Goal: Use online tool/utility: Use online tool/utility

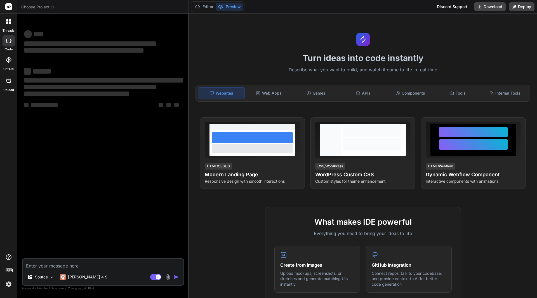
click at [8, 6] on rect at bounding box center [8, 6] width 7 height 7
click at [499, 97] on div "Internal Tools" at bounding box center [505, 93] width 46 height 12
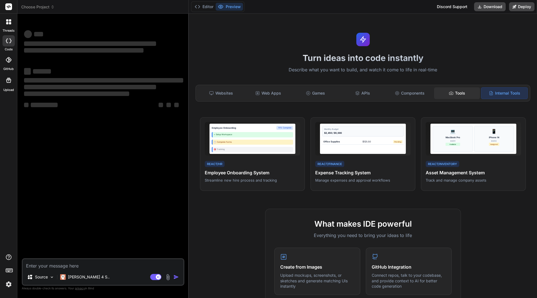
click at [456, 95] on div "Tools" at bounding box center [457, 93] width 46 height 12
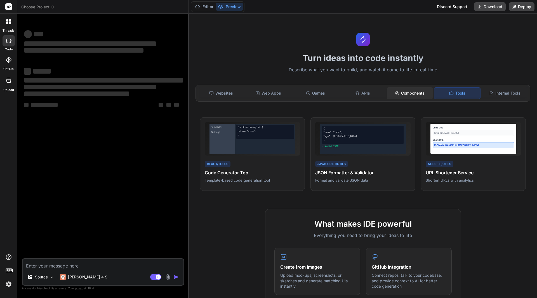
click at [411, 91] on div "Components" at bounding box center [410, 93] width 46 height 12
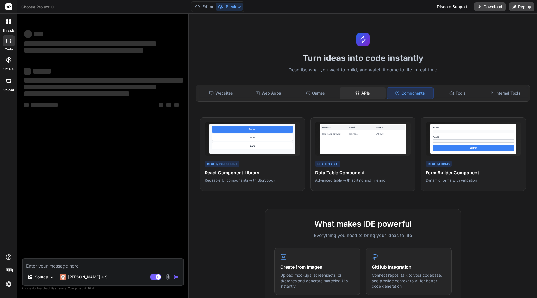
click at [364, 93] on div "APIs" at bounding box center [363, 93] width 46 height 12
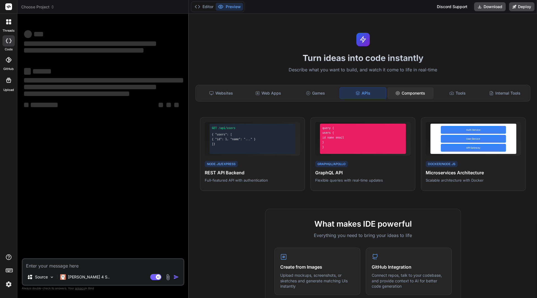
click at [396, 92] on icon at bounding box center [397, 93] width 3 height 4
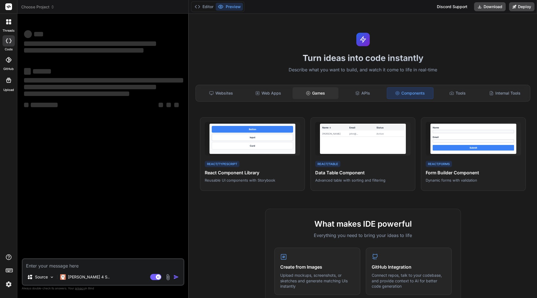
click at [320, 93] on div "Games" at bounding box center [316, 93] width 46 height 12
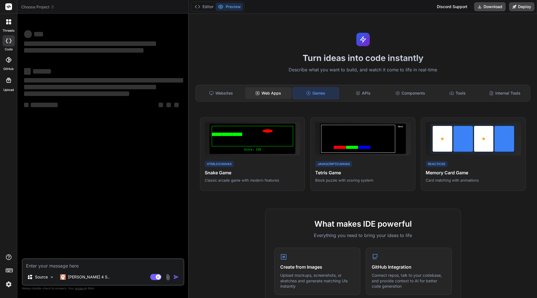
click at [278, 94] on div "Web Apps" at bounding box center [268, 93] width 46 height 12
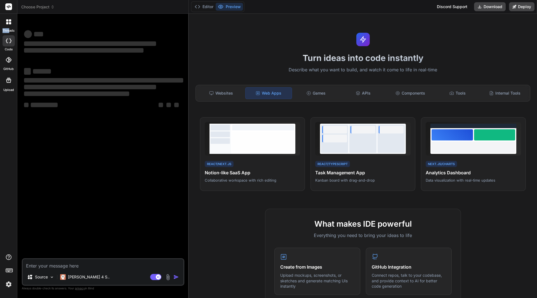
drag, startPoint x: 10, startPoint y: 30, endPoint x: 10, endPoint y: 25, distance: 5.1
click at [10, 25] on div "threads" at bounding box center [8, 23] width 17 height 19
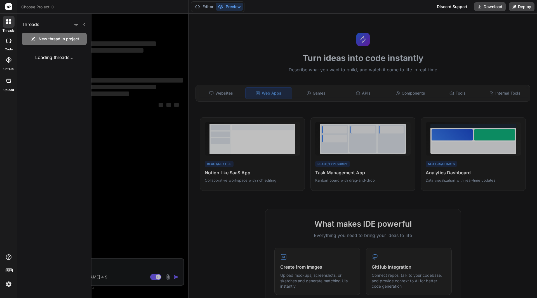
click at [10, 25] on div at bounding box center [9, 22] width 12 height 12
click at [4, 45] on div at bounding box center [9, 40] width 12 height 11
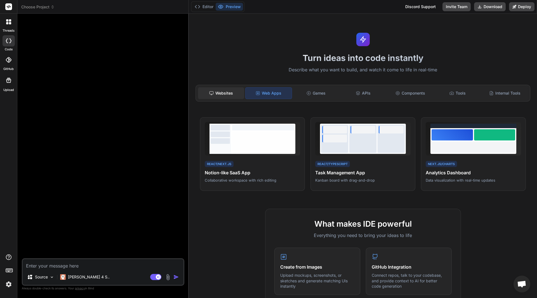
click at [216, 91] on div "Websites" at bounding box center [221, 93] width 46 height 12
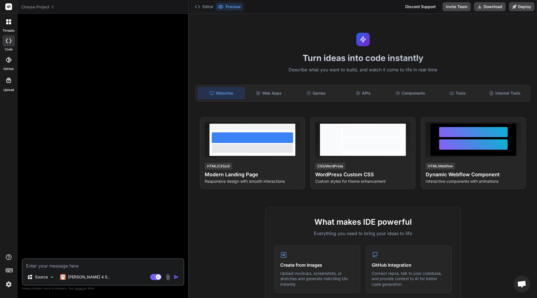
click at [52, 8] on icon at bounding box center [53, 8] width 2 height 1
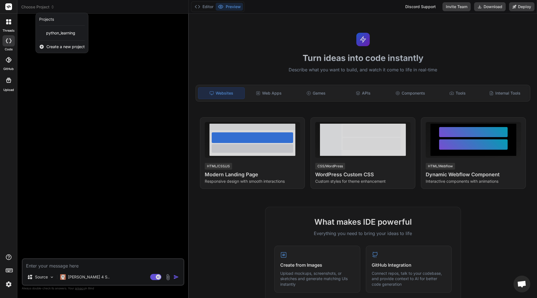
click at [10, 283] on img at bounding box center [9, 284] width 10 height 10
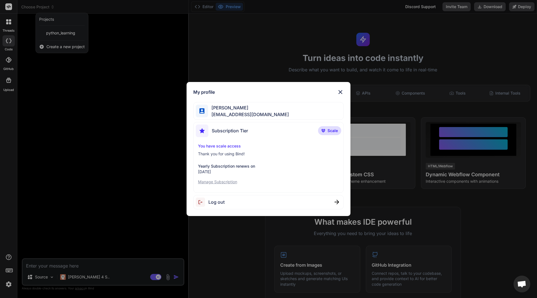
type textarea "x"
click at [339, 95] on img at bounding box center [340, 92] width 7 height 7
